Goal: Book appointment/travel/reservation

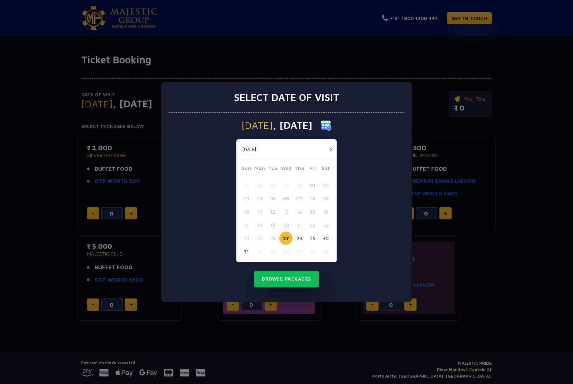
click at [245, 252] on button "31" at bounding box center [246, 251] width 13 height 13
click at [281, 278] on button "Browse Packages" at bounding box center [286, 279] width 64 height 16
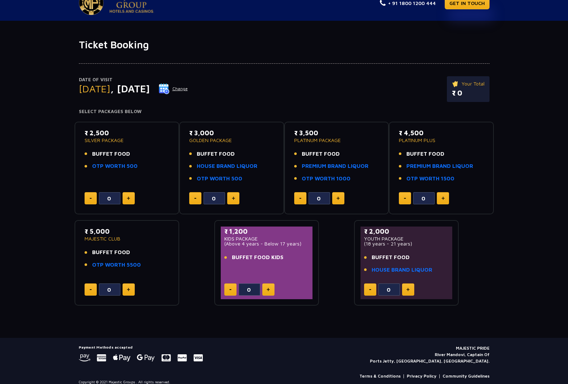
scroll to position [23, 0]
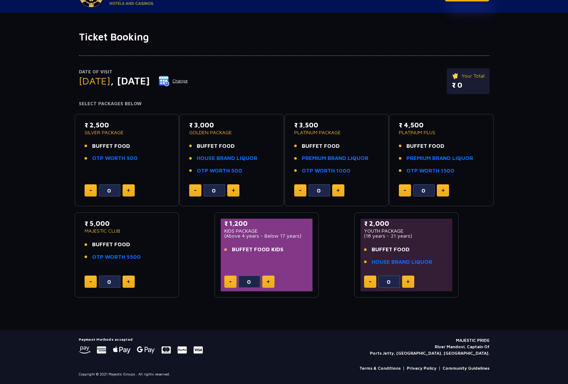
click at [128, 283] on img at bounding box center [128, 282] width 3 height 4
type input "1"
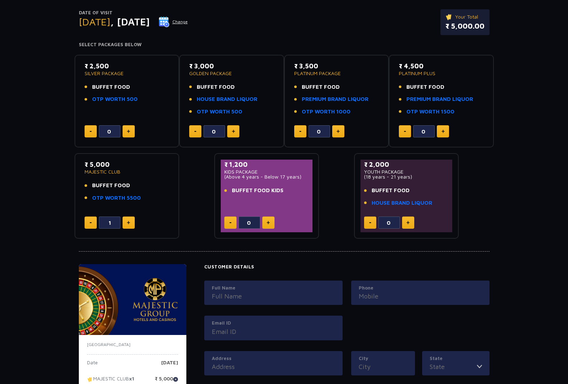
scroll to position [95, 0]
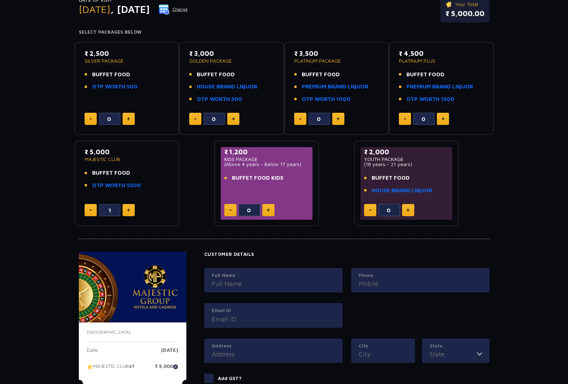
click at [240, 284] on input "Full Name" at bounding box center [273, 284] width 123 height 10
type input "[PERSON_NAME]"
type input "09826864683"
type input "[GEOGRAPHIC_DATA]"
type input "Kasdol"
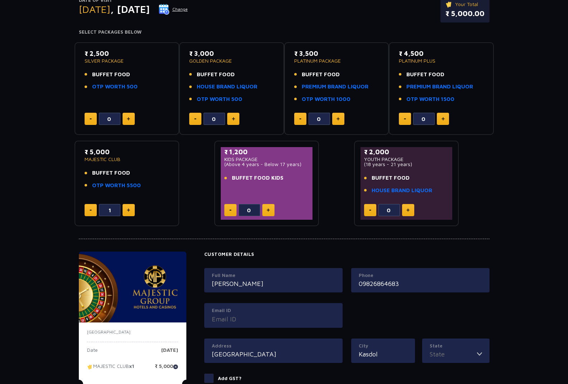
type input "[GEOGRAPHIC_DATA]"
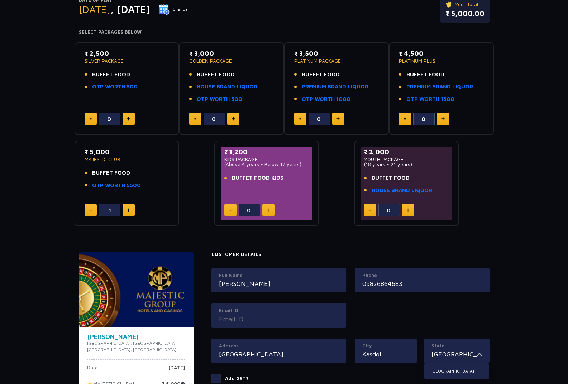
click at [366, 287] on input "09826864683" at bounding box center [422, 284] width 120 height 10
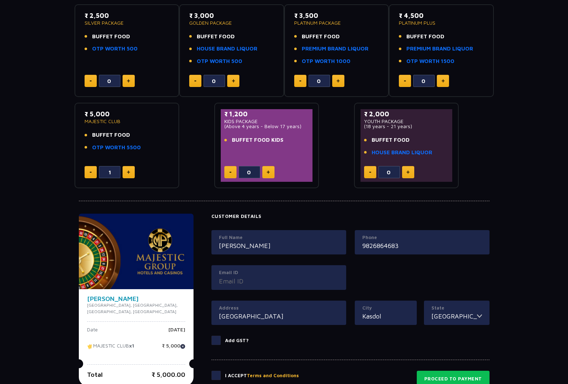
scroll to position [166, 0]
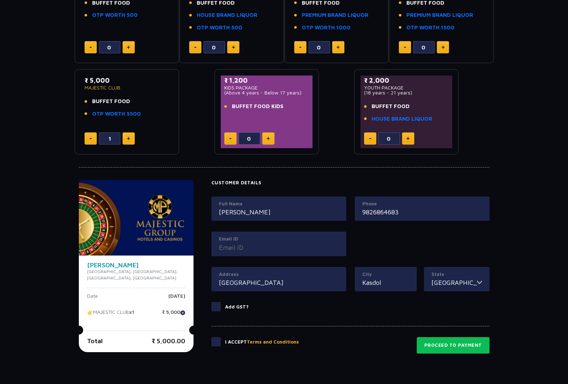
type input "9826864683"
click at [217, 309] on span at bounding box center [215, 306] width 9 height 9
click at [0, 0] on input "Add GST?" at bounding box center [0, 0] width 0 height 0
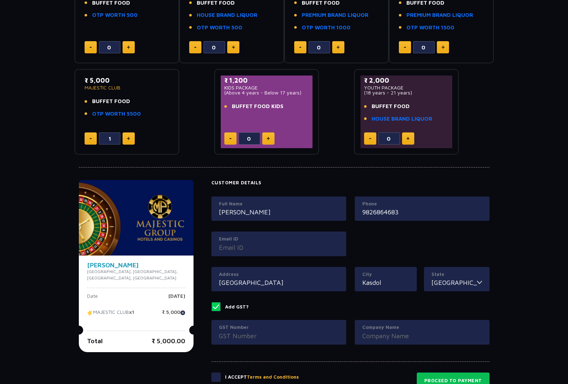
click at [217, 309] on span at bounding box center [215, 306] width 9 height 9
click at [0, 0] on input "Add GST?" at bounding box center [0, 0] width 0 height 0
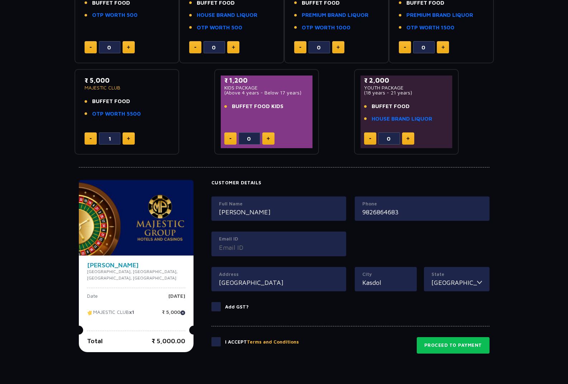
click at [213, 340] on span at bounding box center [215, 341] width 9 height 9
click at [0, 0] on input "checkbox" at bounding box center [0, 0] width 0 height 0
click at [459, 344] on button "Proceed to Payment" at bounding box center [453, 345] width 73 height 16
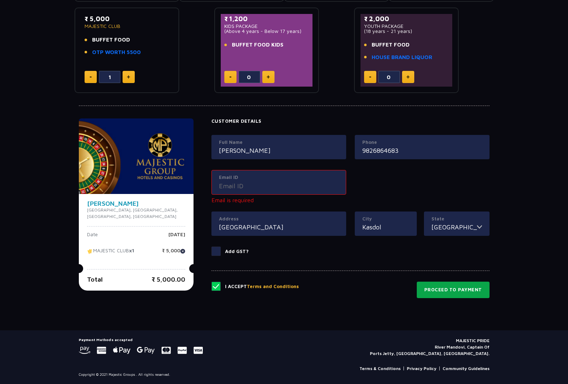
scroll to position [228, 0]
click at [448, 293] on button "Proceed to Payment" at bounding box center [453, 290] width 73 height 16
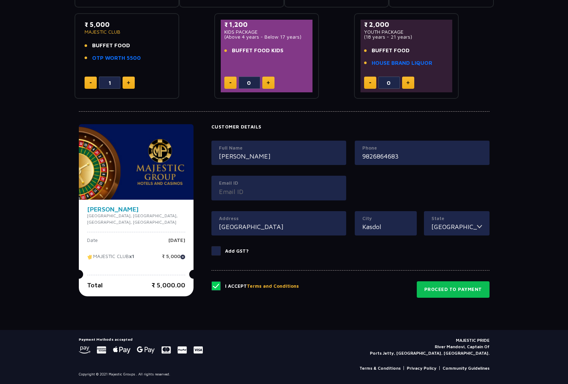
scroll to position [222, 0]
click at [237, 181] on div "Email ID" at bounding box center [278, 188] width 135 height 25
type input "[EMAIL_ADDRESS][DOMAIN_NAME]"
click at [450, 287] on button "Proceed to Payment" at bounding box center [453, 290] width 73 height 16
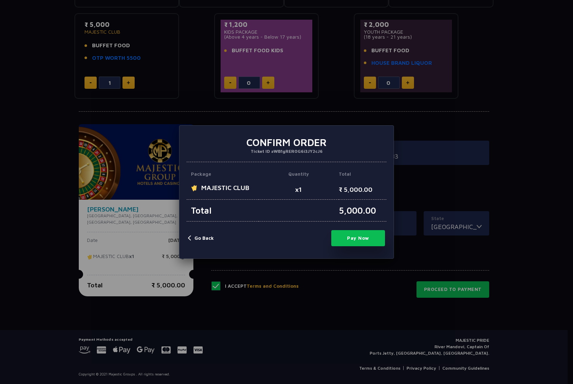
click at [352, 243] on button "Pay Now" at bounding box center [358, 238] width 54 height 16
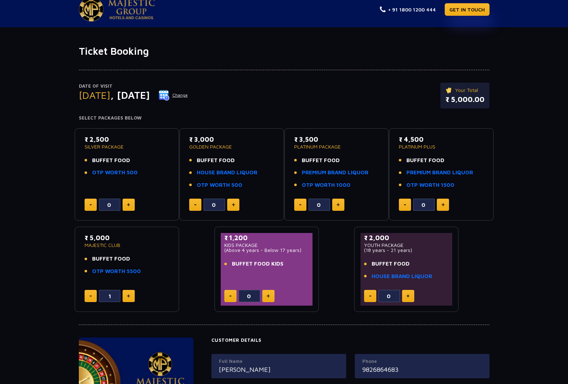
scroll to position [0, 0]
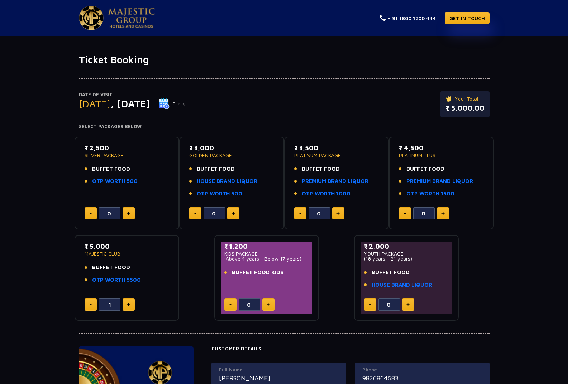
click at [470, 100] on p "Your Total" at bounding box center [464, 99] width 39 height 8
click at [121, 149] on p "₹ 2,500" at bounding box center [127, 148] width 85 height 10
click at [110, 183] on link "OTP WORTH 500" at bounding box center [114, 181] width 45 height 8
